Goal: Transaction & Acquisition: Purchase product/service

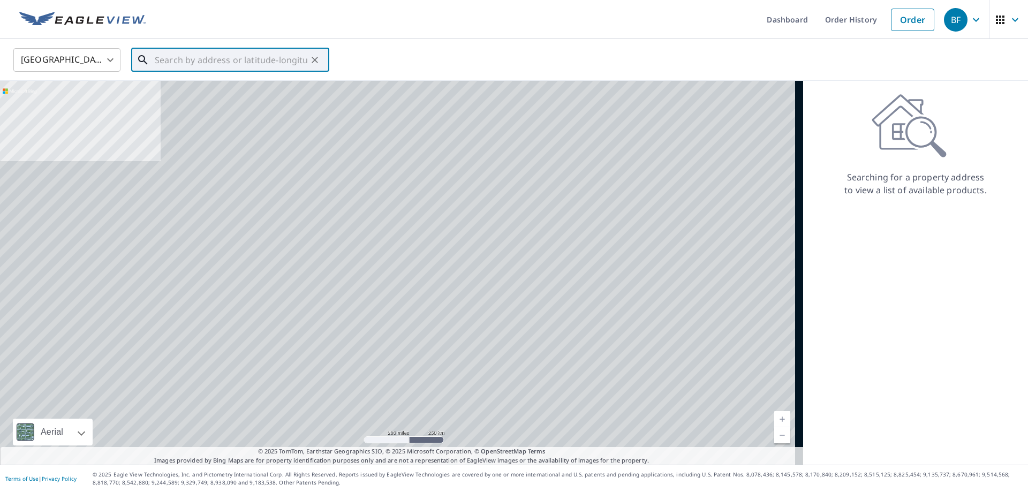
click at [204, 59] on input "text" at bounding box center [231, 60] width 153 height 30
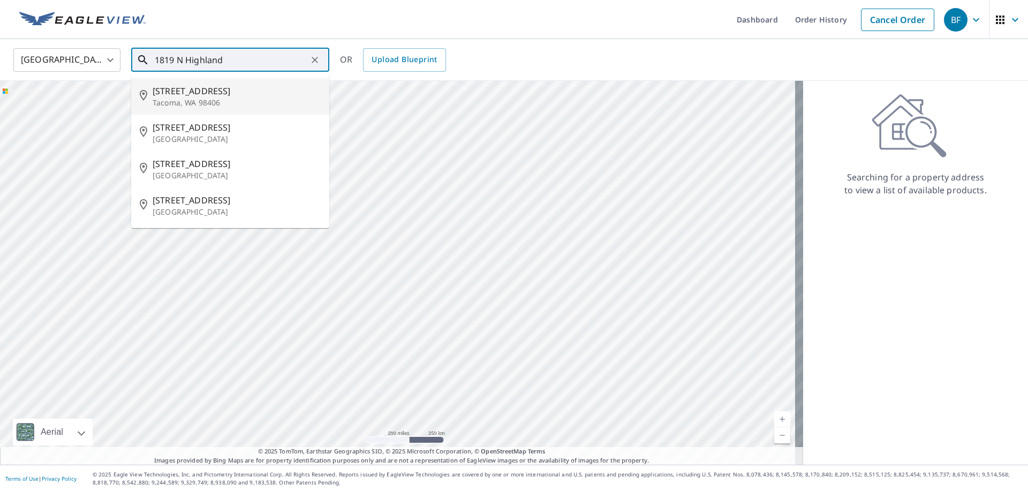
click at [214, 91] on span "[STREET_ADDRESS]" at bounding box center [237, 91] width 168 height 13
type input "[STREET_ADDRESS]"
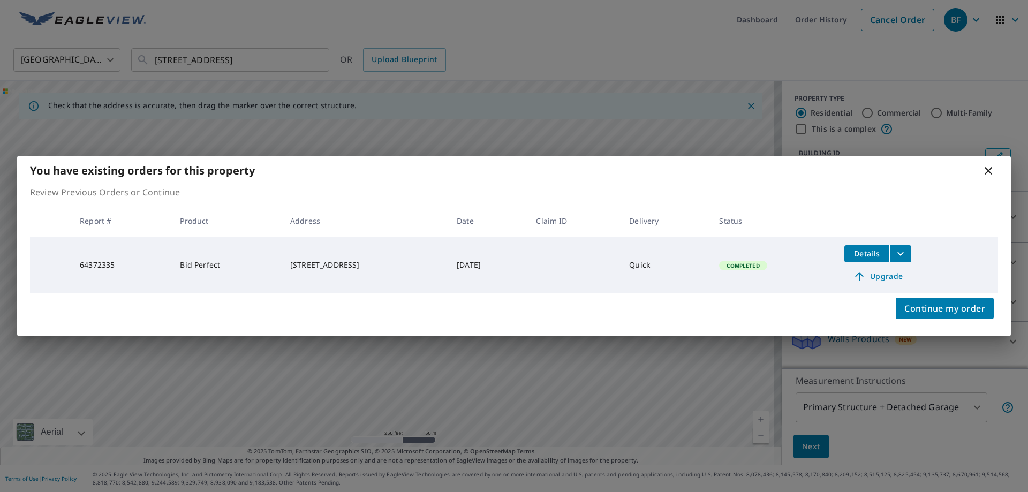
click at [901, 275] on span "Upgrade" at bounding box center [878, 276] width 54 height 13
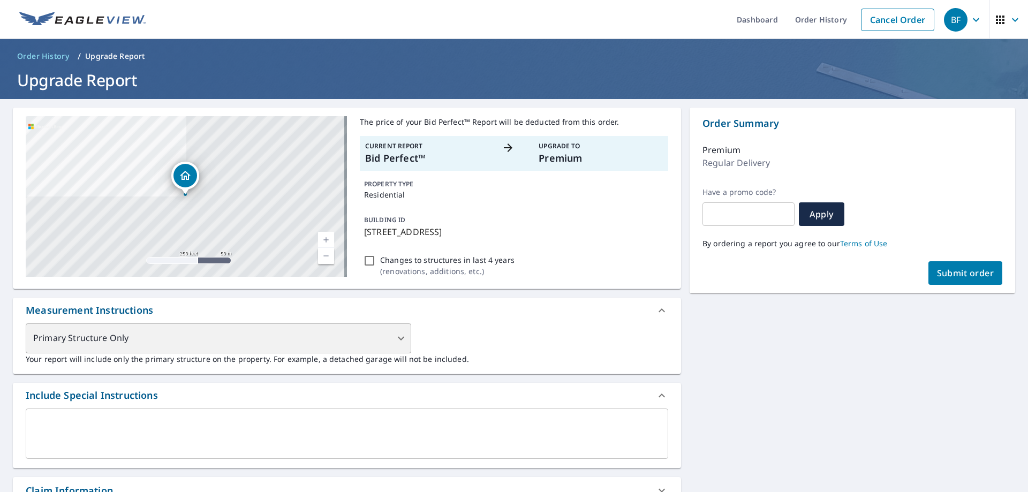
click at [351, 338] on div "Primary Structure Only" at bounding box center [219, 338] width 386 height 30
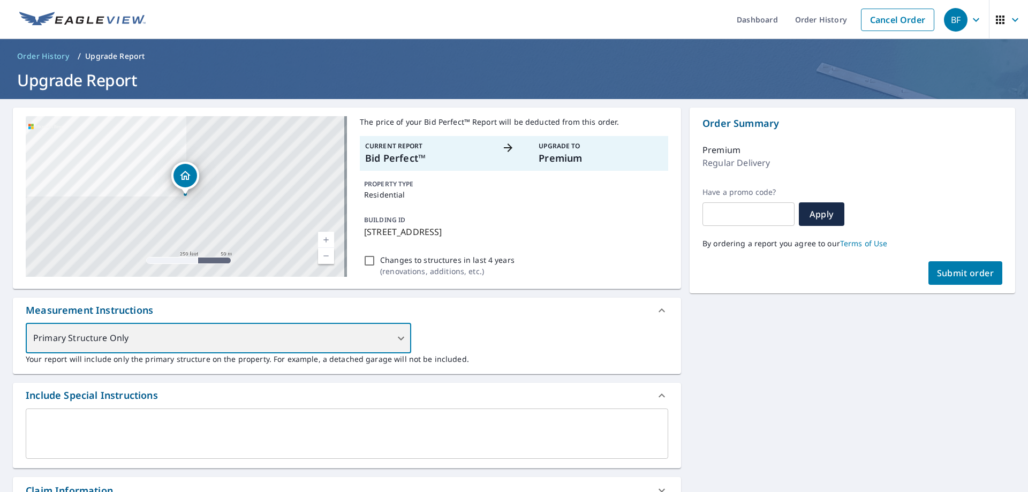
click at [396, 338] on div "Primary Structure Only" at bounding box center [219, 338] width 386 height 30
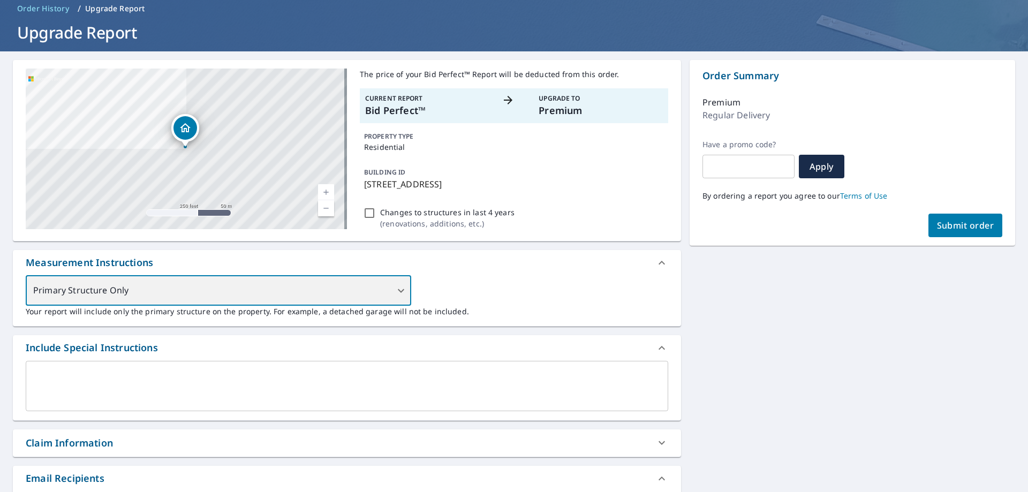
scroll to position [214, 0]
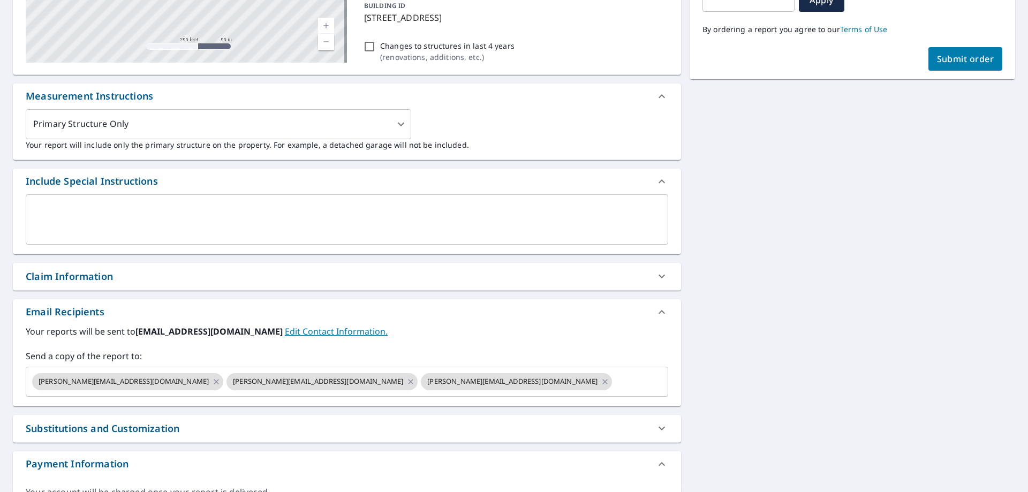
click at [490, 137] on div "Primary Structure Only 2 ​ Your report will include only the primary structure …" at bounding box center [347, 129] width 643 height 41
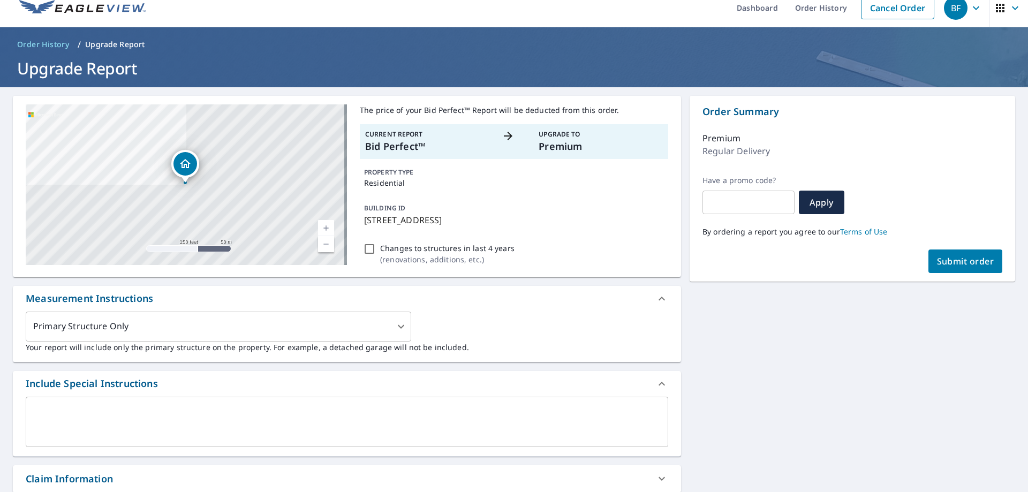
scroll to position [0, 0]
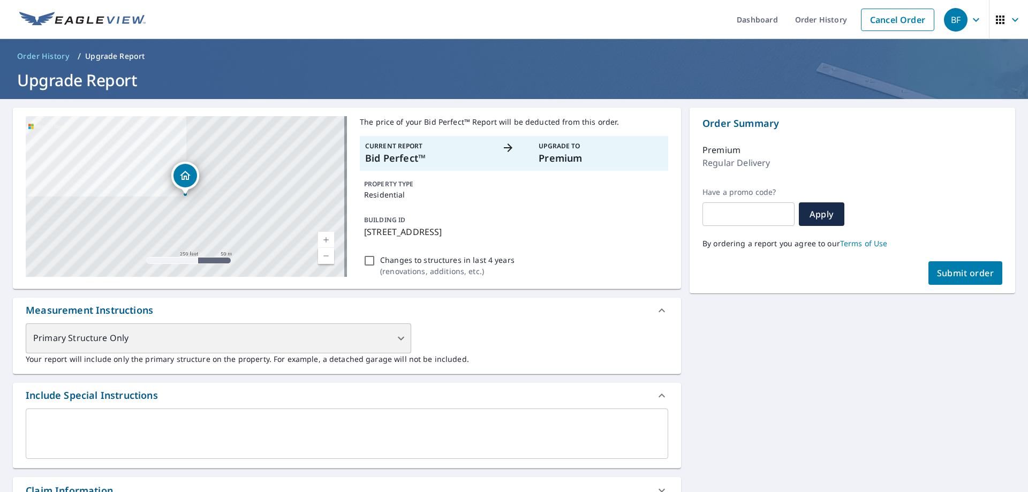
click at [400, 336] on div "Primary Structure Only" at bounding box center [219, 338] width 386 height 30
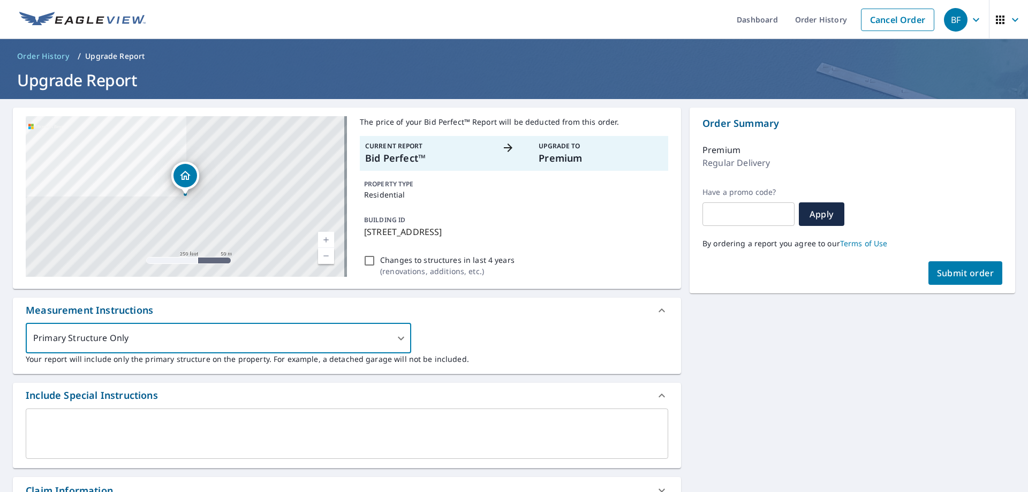
click at [464, 334] on div "Primary Structure Only 2 ​ Your report will include only the primary structure …" at bounding box center [347, 343] width 643 height 41
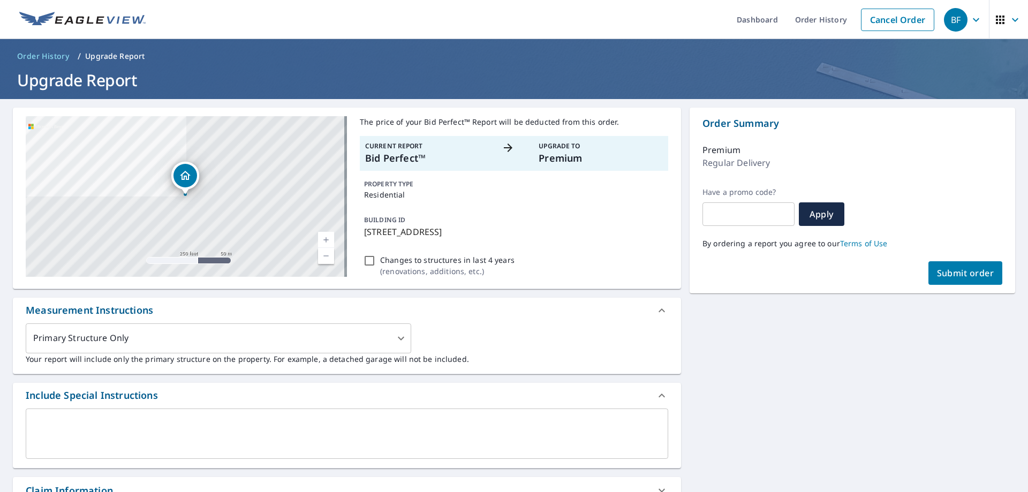
click at [32, 55] on span "Order History" at bounding box center [43, 56] width 52 height 11
checkbox input "true"
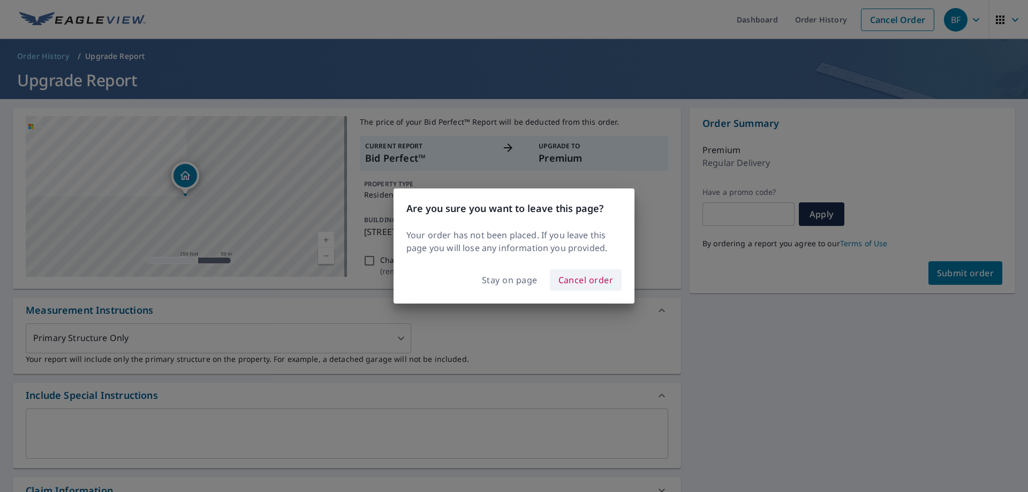
click at [572, 278] on span "Cancel order" at bounding box center [586, 280] width 55 height 15
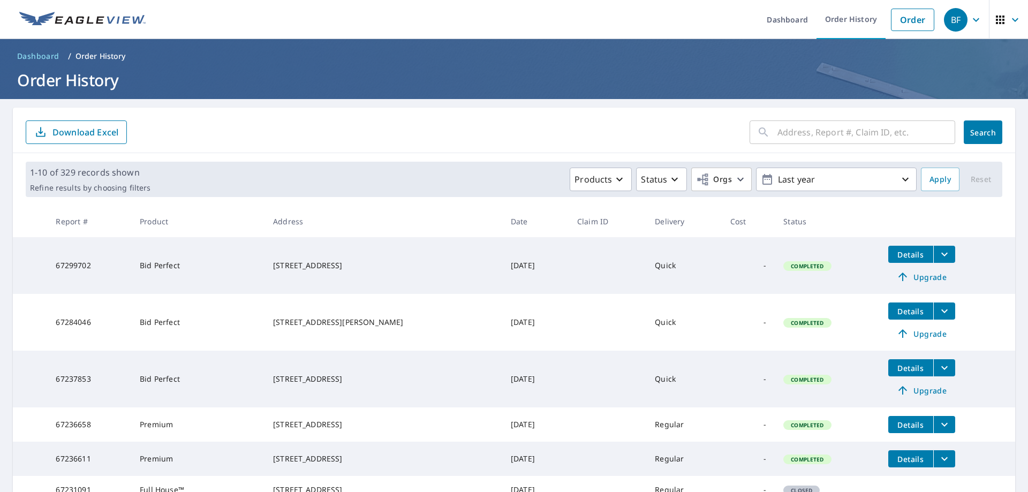
click at [802, 133] on input "text" at bounding box center [867, 132] width 178 height 30
type input "1819 N Highland"
click at [980, 134] on span "Search" at bounding box center [983, 132] width 21 height 10
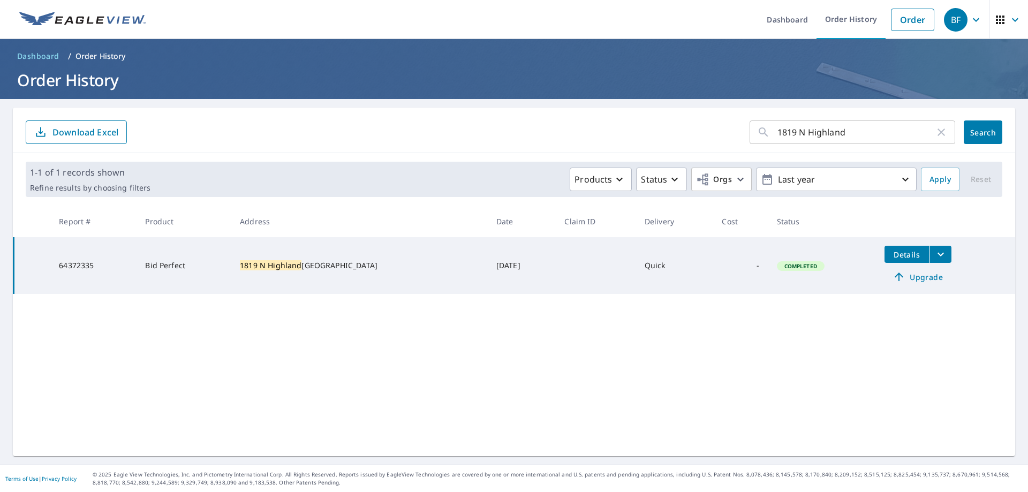
click at [934, 253] on icon "filesDropdownBtn-64372335" at bounding box center [940, 254] width 13 height 13
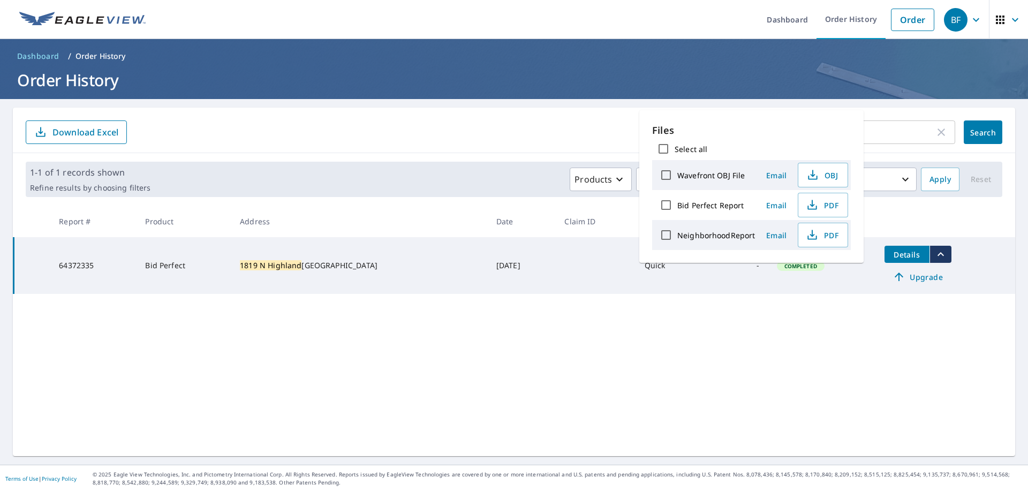
click at [909, 278] on span "Upgrade" at bounding box center [918, 276] width 54 height 13
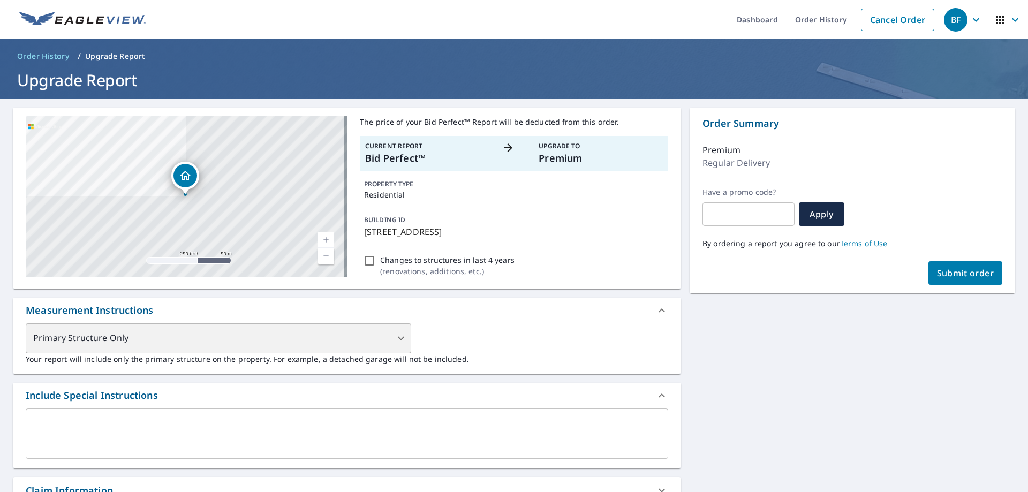
click at [396, 338] on div "Primary Structure Only" at bounding box center [219, 338] width 386 height 30
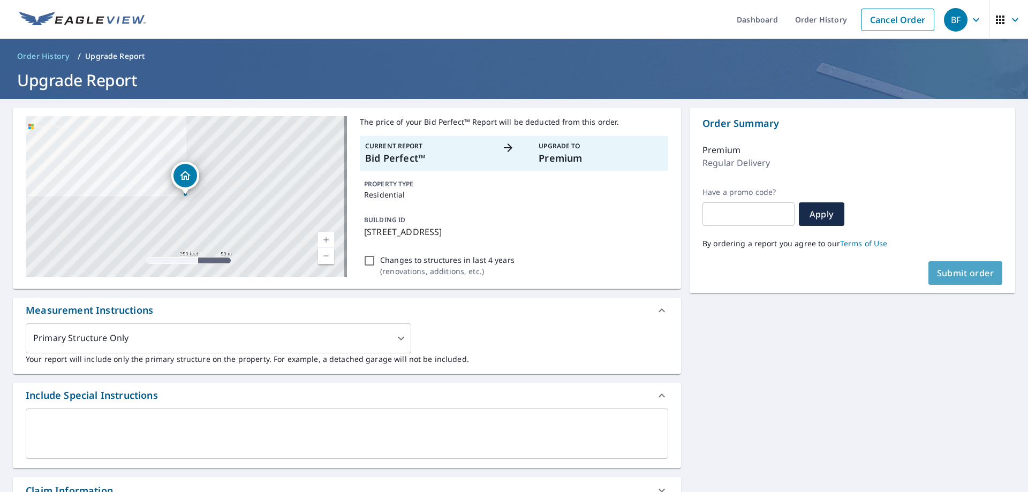
click at [947, 269] on span "Submit order" at bounding box center [965, 273] width 57 height 12
checkbox input "true"
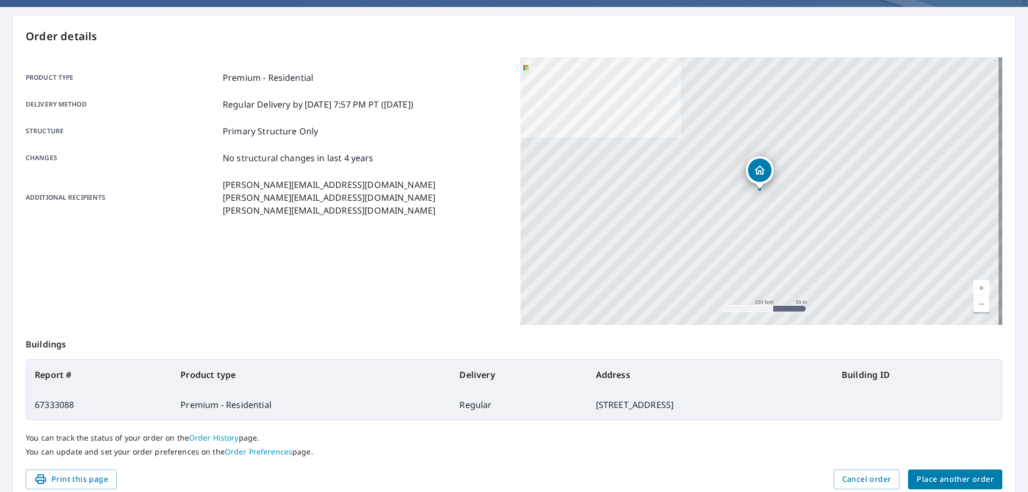
scroll to position [138, 0]
